Goal: Task Accomplishment & Management: Complete application form

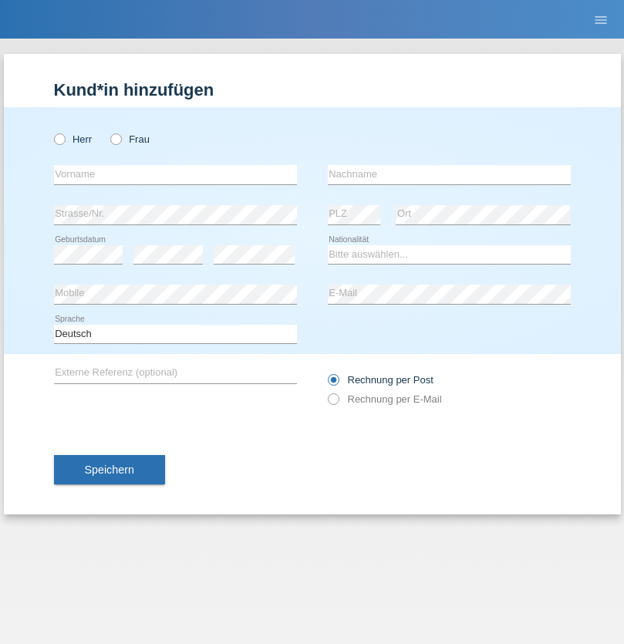
radio input "true"
click at [175, 174] on input "text" at bounding box center [175, 174] width 243 height 19
type input "João Carlos"
click at [449, 174] on input "text" at bounding box center [449, 174] width 243 height 19
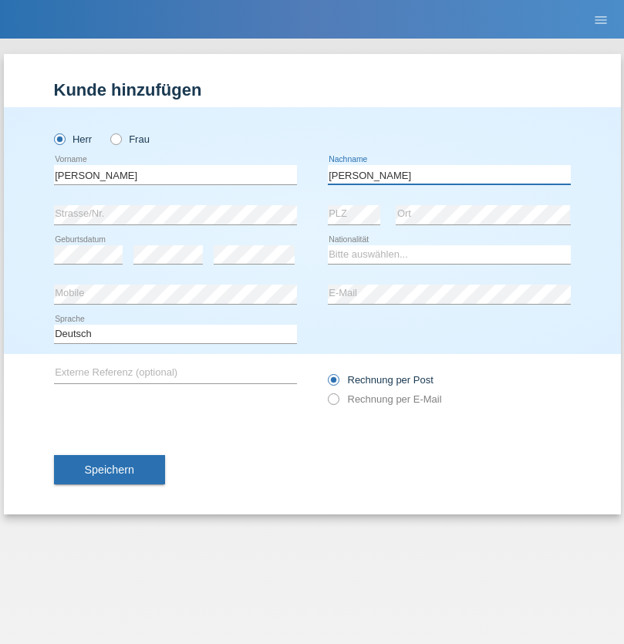
type input "Serrano Castilho"
select select "CH"
